Goal: Task Accomplishment & Management: Use online tool/utility

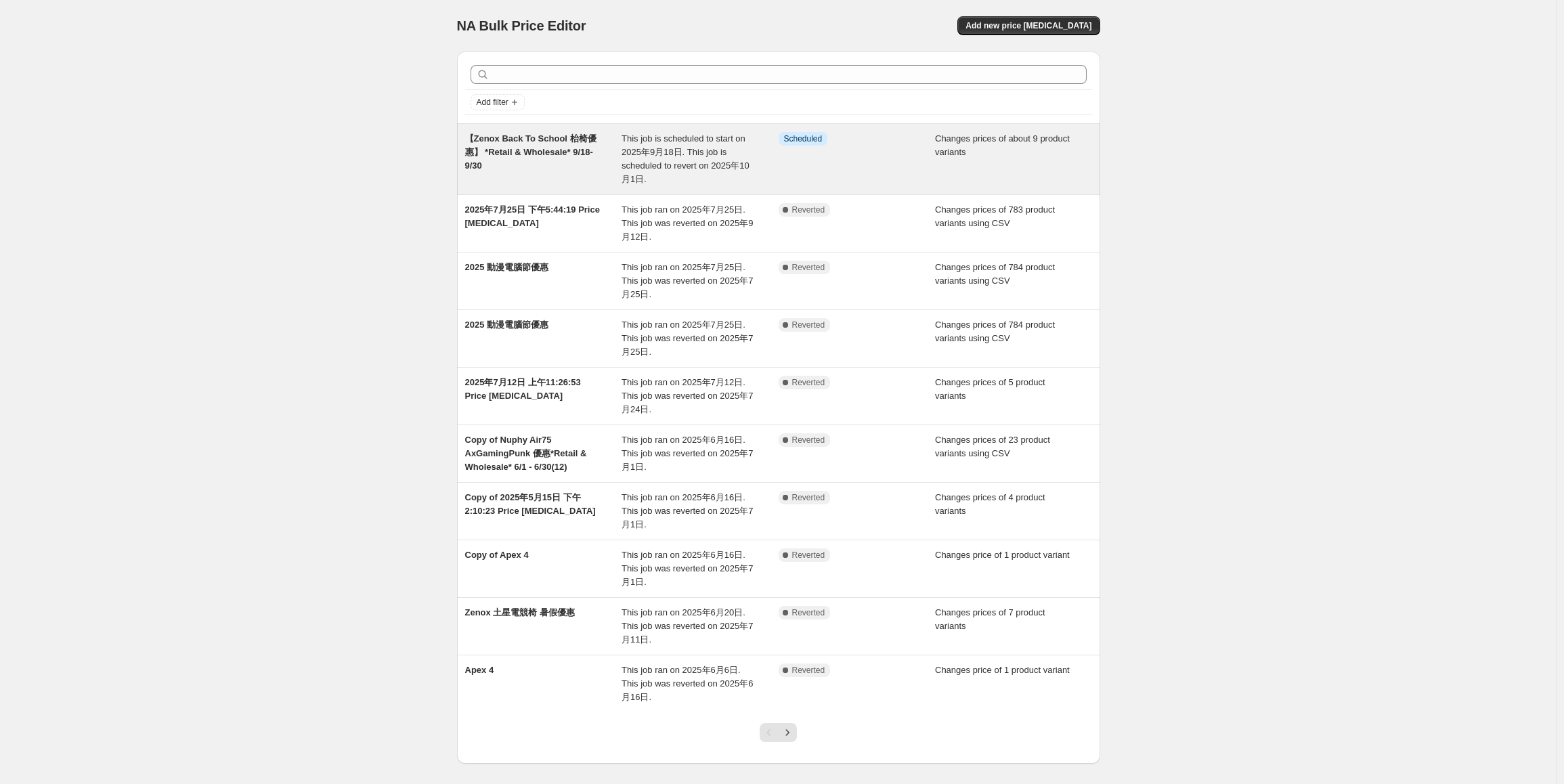
click at [572, 159] on div "【Zenox Back To School 枱椅優惠】 *Retail & Wholesale* 9/18- 9/30" at bounding box center [544, 160] width 157 height 54
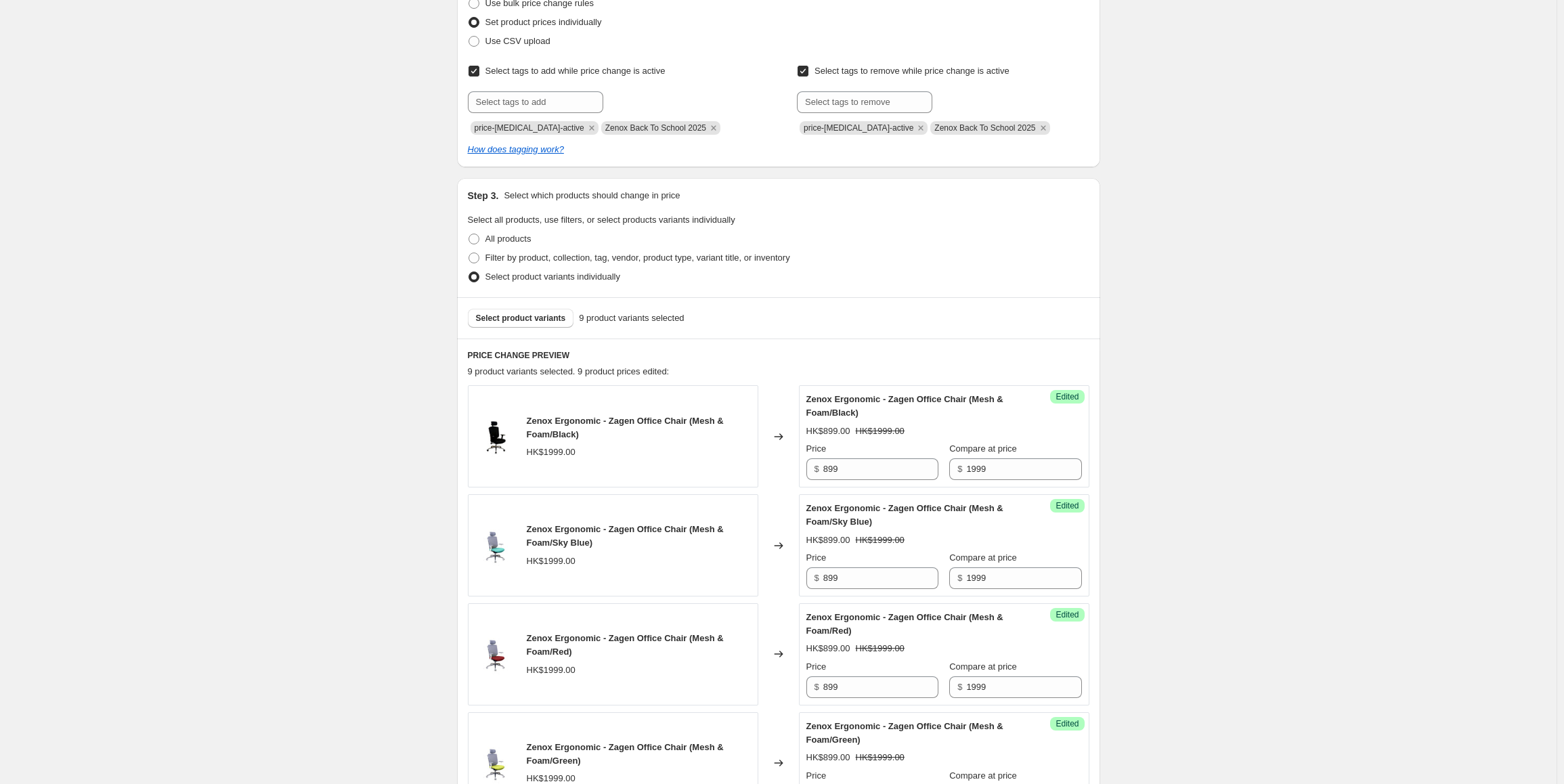
scroll to position [271, 0]
click at [520, 317] on span "Select product variants" at bounding box center [520, 318] width 90 height 11
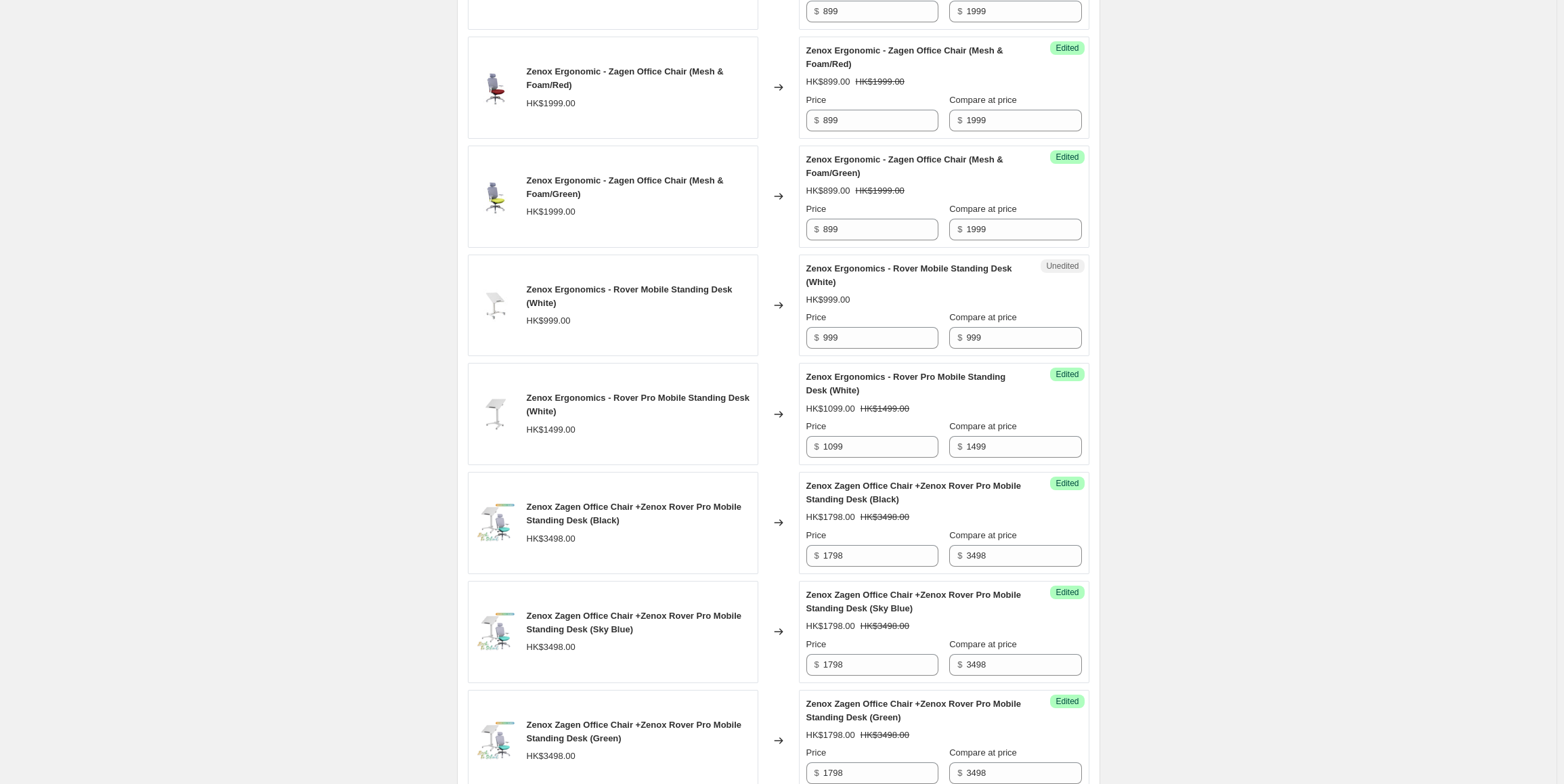
scroll to position [812, 0]
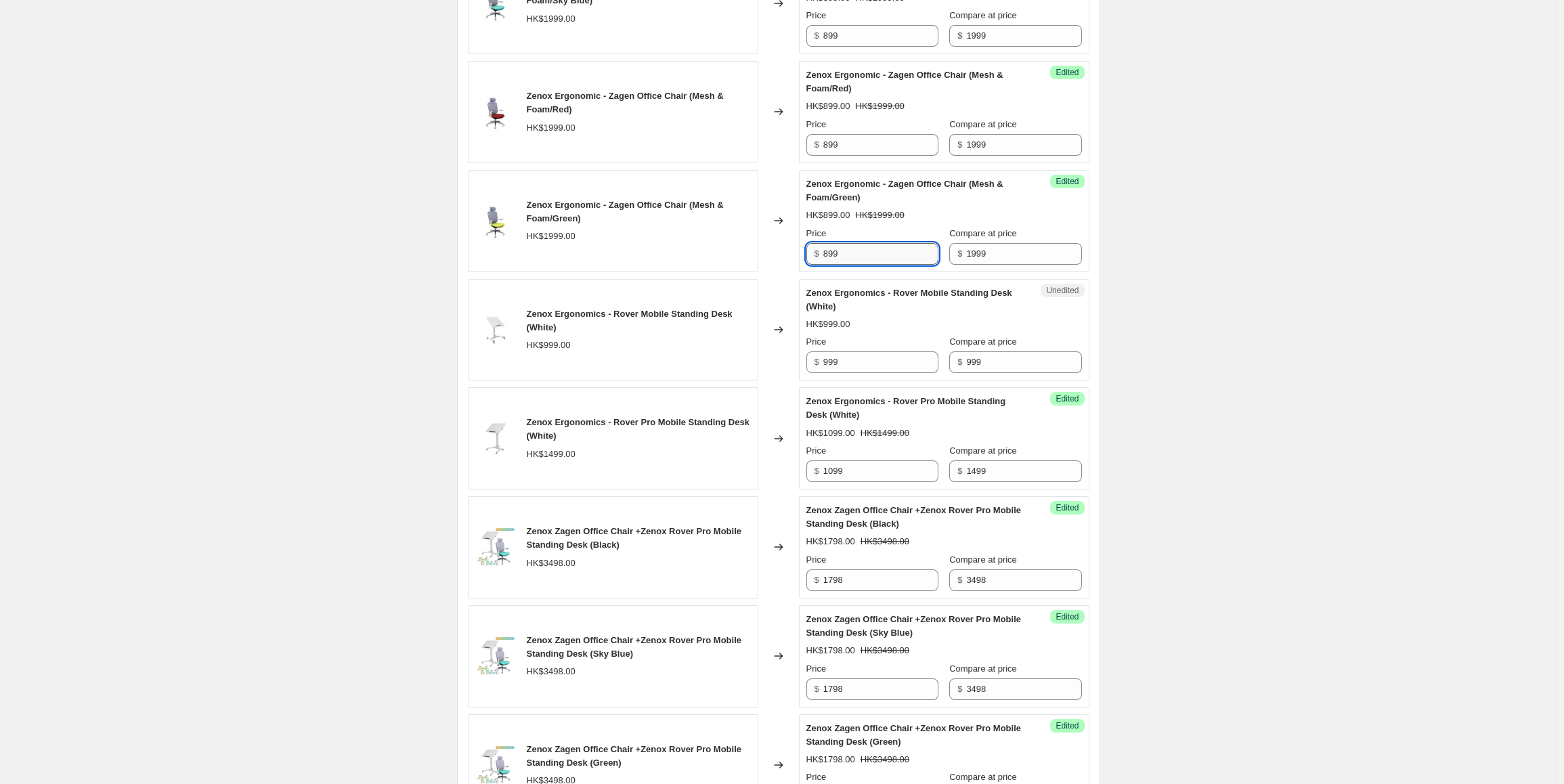
click at [886, 259] on input "899" at bounding box center [881, 253] width 115 height 22
click at [886, 373] on div "Unedited Zenox Ergonomics - Rover Mobile Standing Desk (White) HK$999.00 Price …" at bounding box center [945, 330] width 290 height 102
click at [998, 358] on input "999" at bounding box center [1024, 362] width 115 height 22
paste input "74"
type input "999"
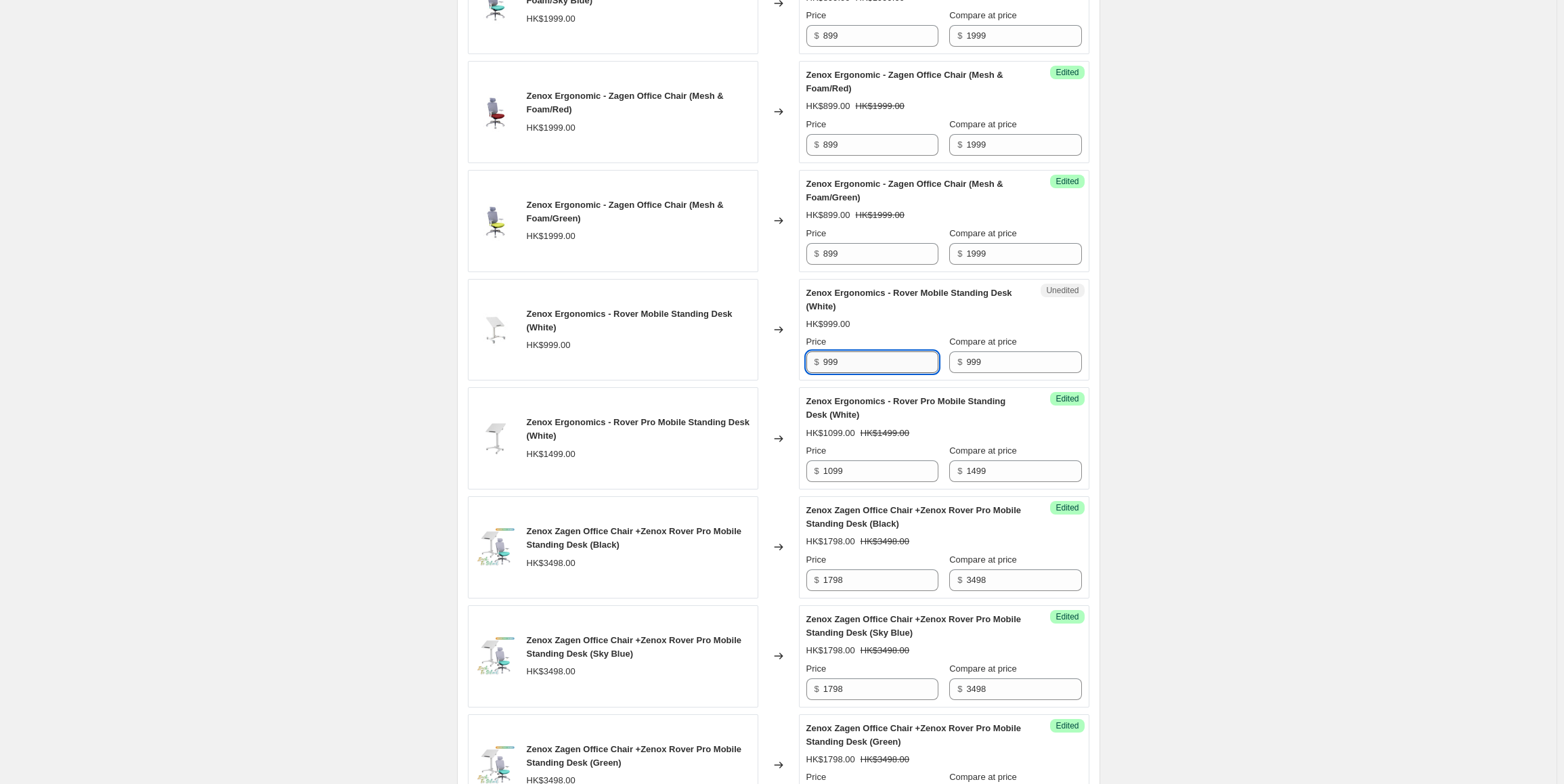
click at [859, 364] on input "999" at bounding box center [881, 362] width 115 height 22
paste input "74"
type input "749"
click at [1181, 334] on div "【Zenox Back To School 枱椅優惠】 *Retail & Wholesale* 9/18- 9/30. This page is ready…" at bounding box center [778, 515] width 1557 height 2654
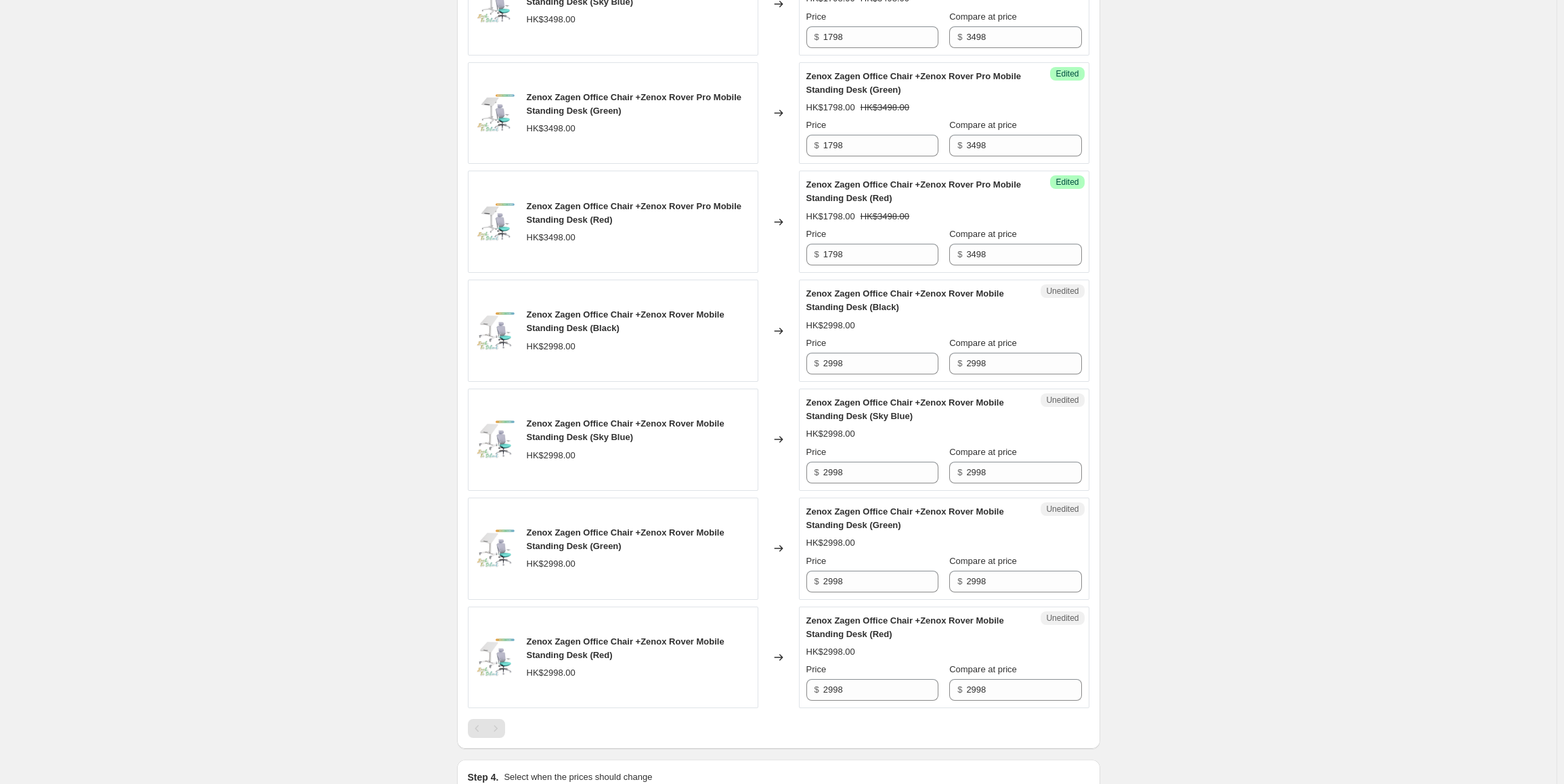
scroll to position [1489, 0]
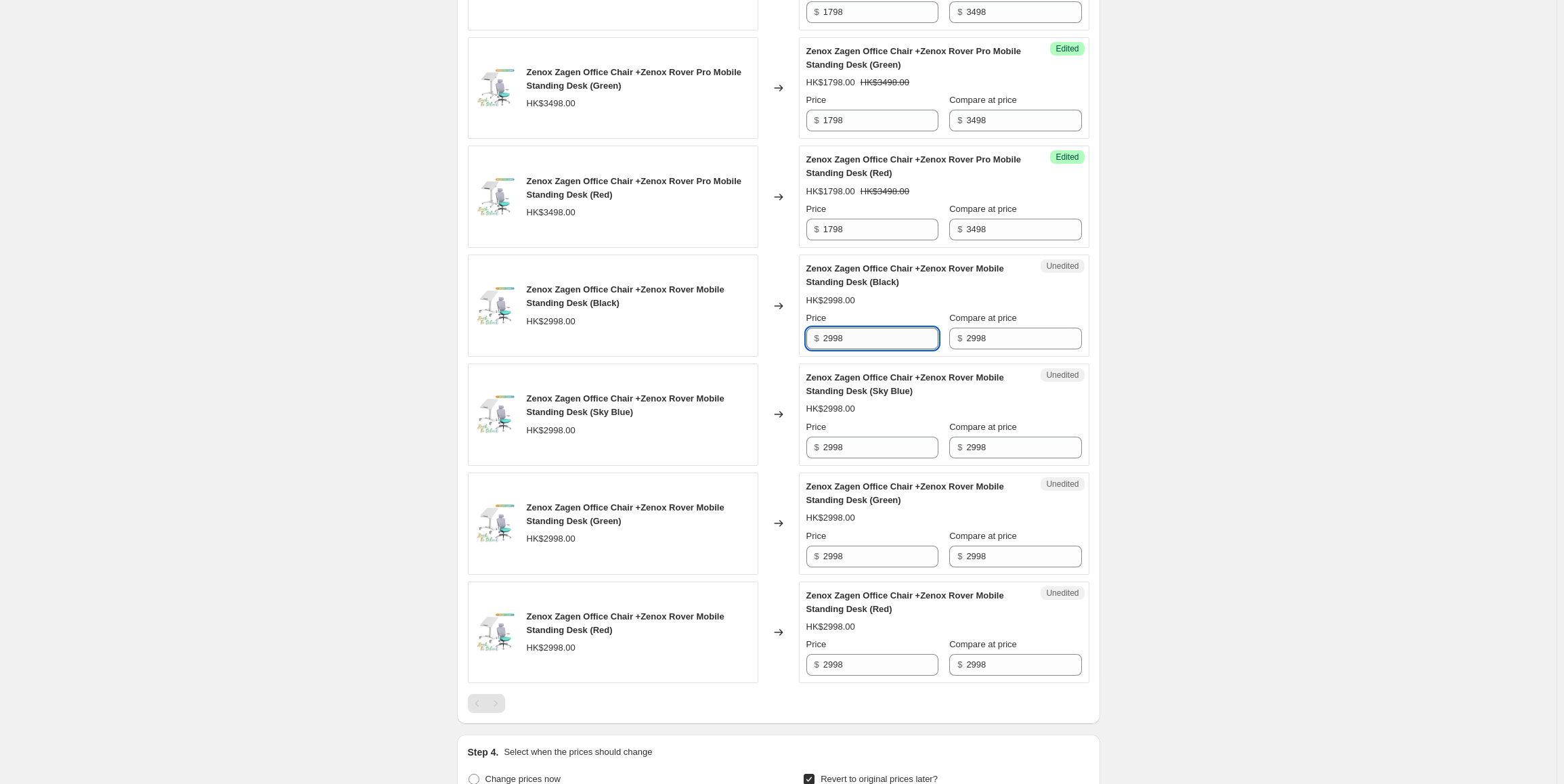
click at [880, 339] on input "2998" at bounding box center [881, 338] width 115 height 22
paste input "148"
type input "1488"
click at [863, 440] on input "2998" at bounding box center [881, 448] width 115 height 22
paste input "148"
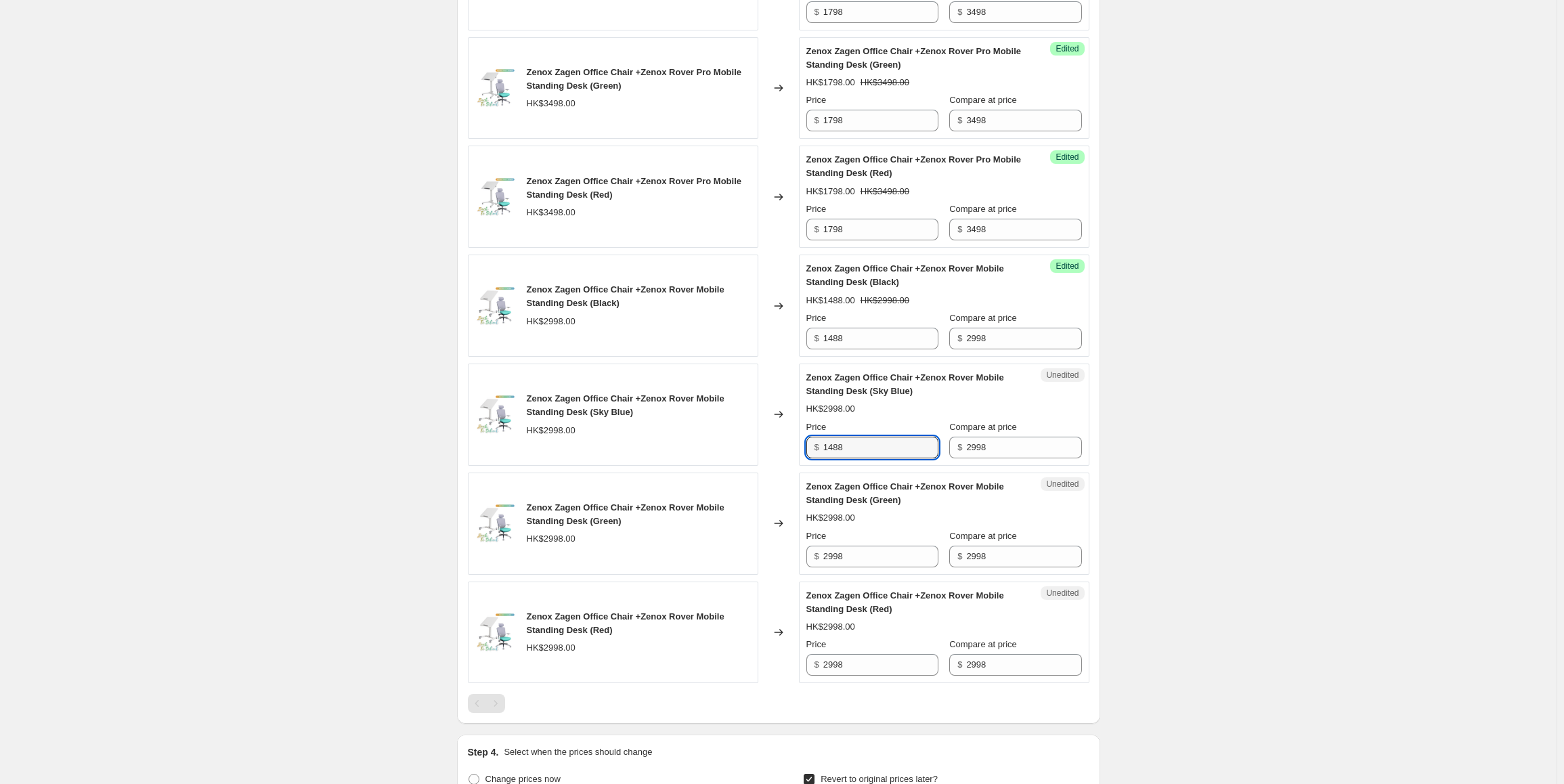
type input "1488"
click at [859, 543] on div "Price $ 2998" at bounding box center [872, 548] width 132 height 38
click at [864, 559] on input "2998" at bounding box center [881, 556] width 115 height 22
paste input "148"
type input "1488"
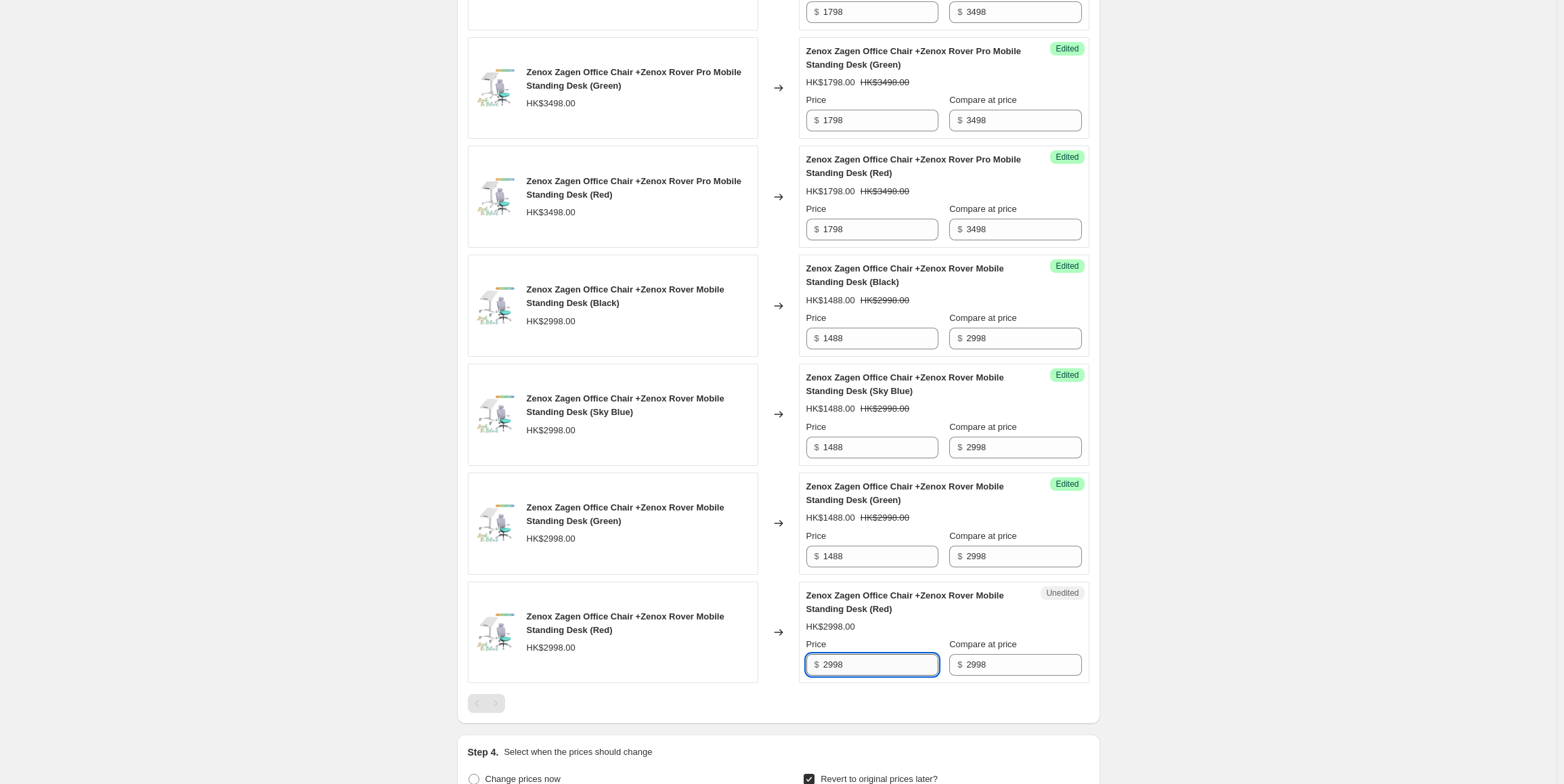
click at [859, 658] on input "2998" at bounding box center [881, 665] width 115 height 22
paste input "148"
type input "1488"
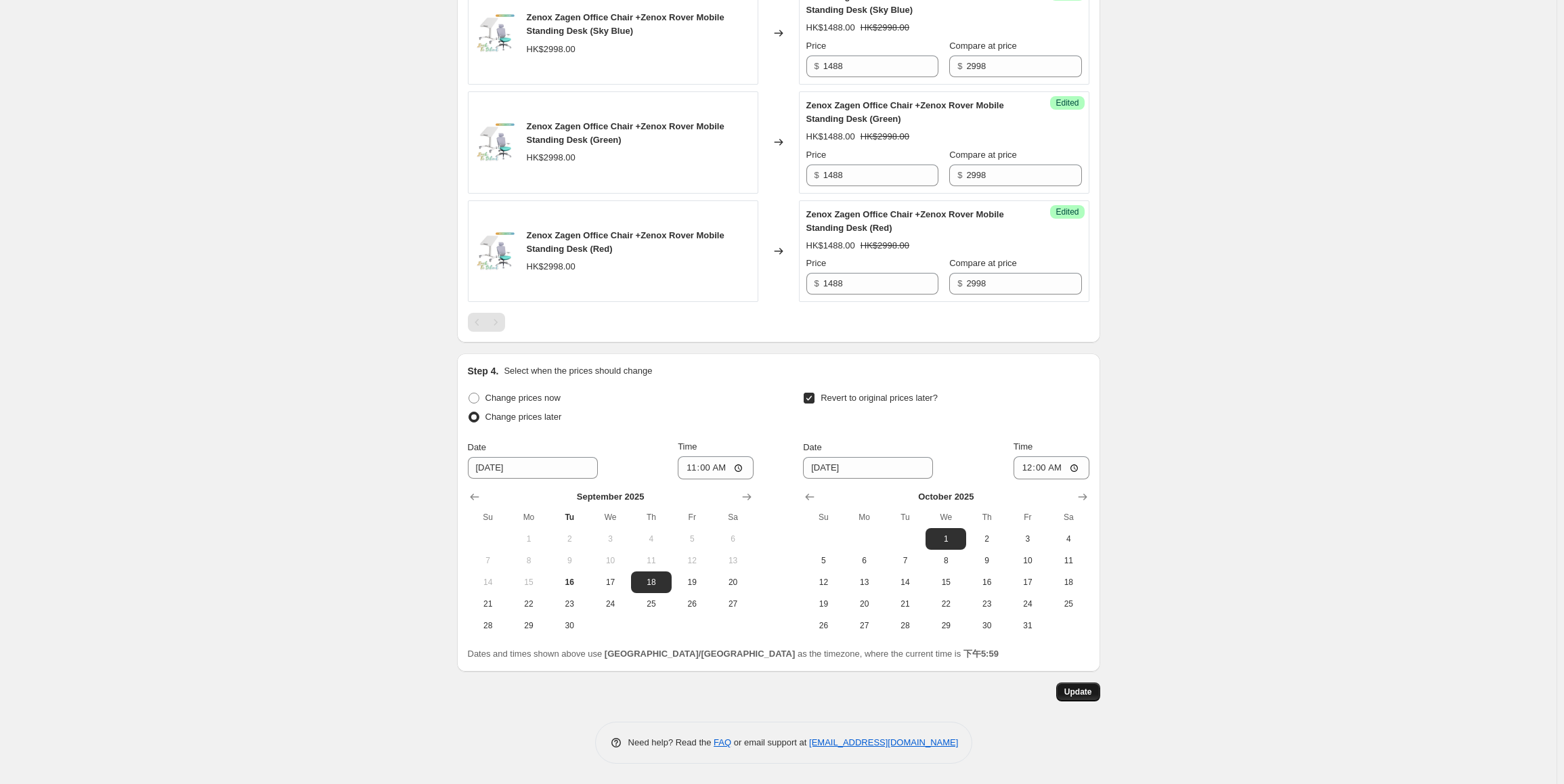
click at [1081, 690] on span "Update" at bounding box center [1078, 692] width 28 height 11
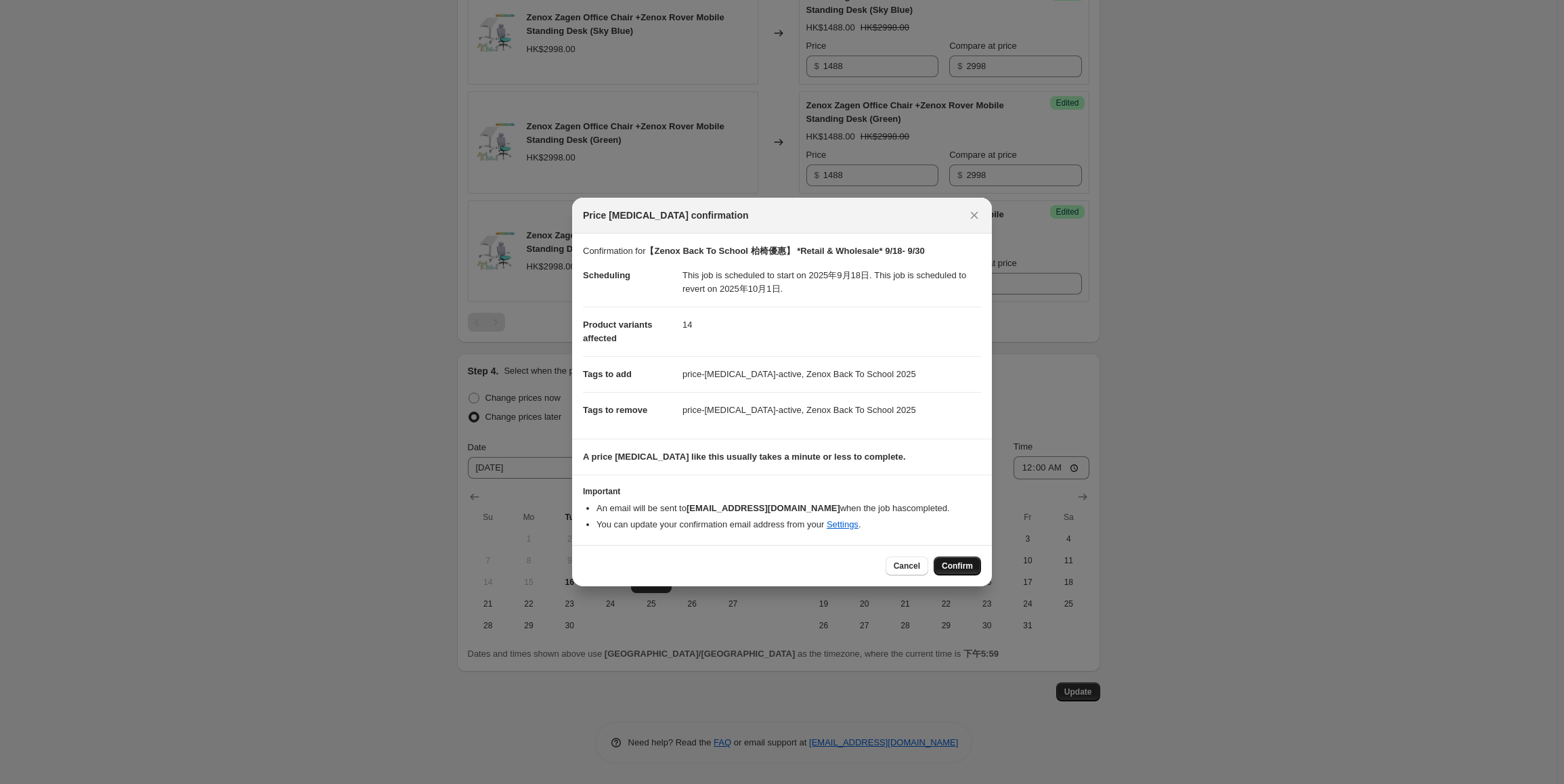
click at [970, 574] on button "Confirm" at bounding box center [957, 566] width 48 height 19
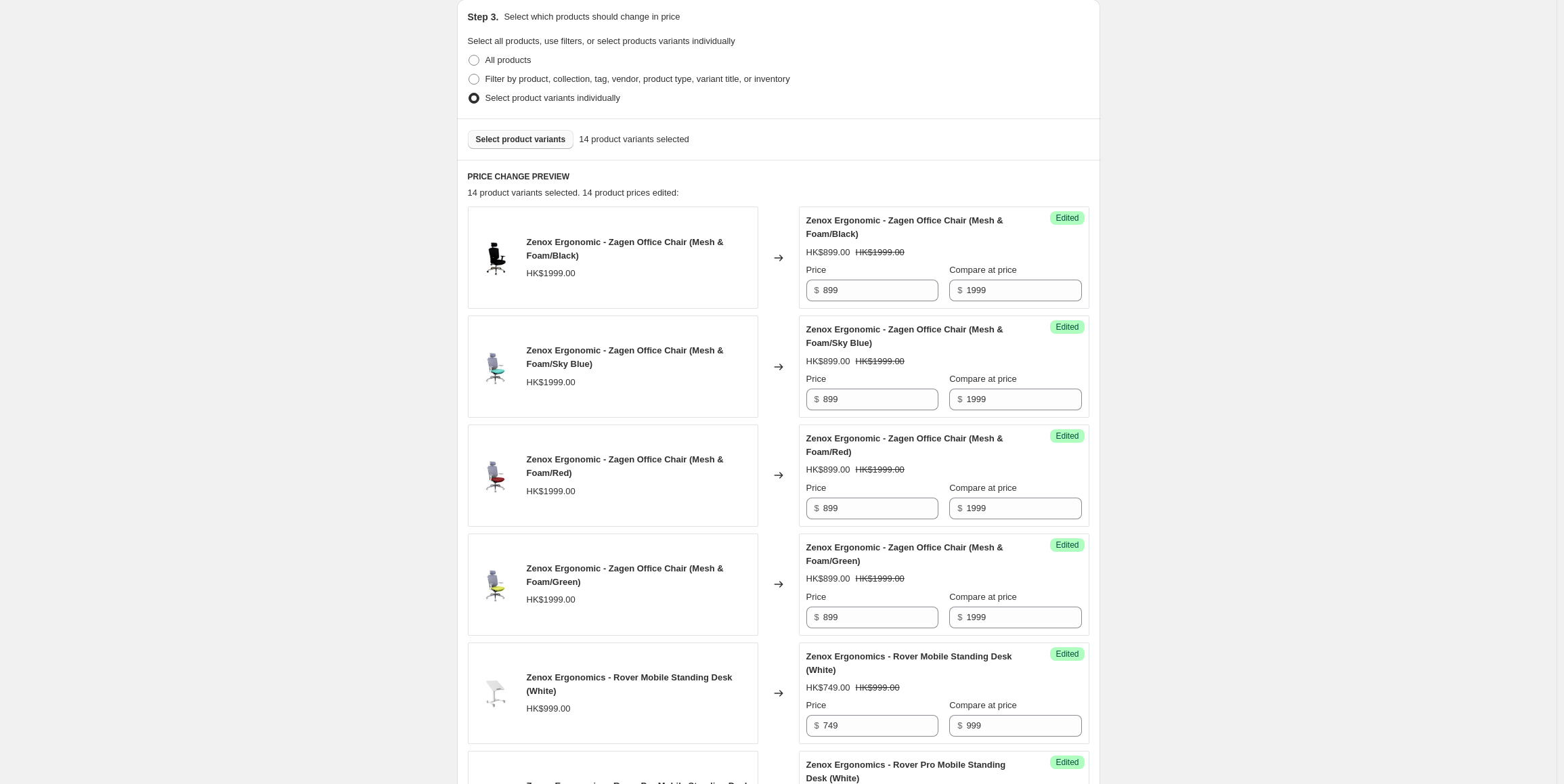
scroll to position [110, 0]
